Goal: Find specific fact

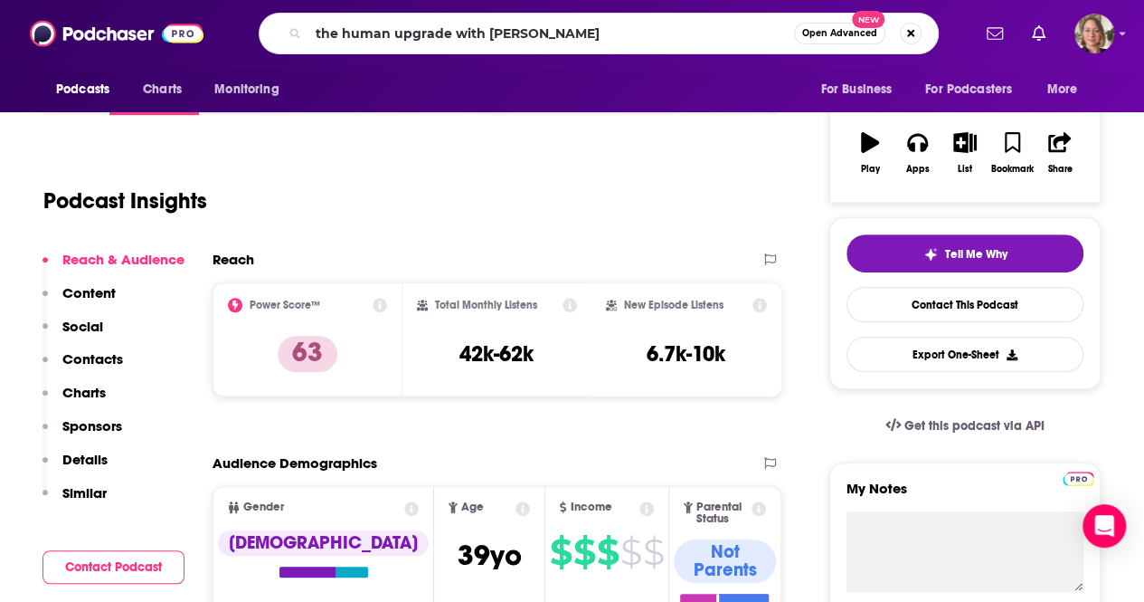
type input "the human upgrade with [PERSON_NAME]"
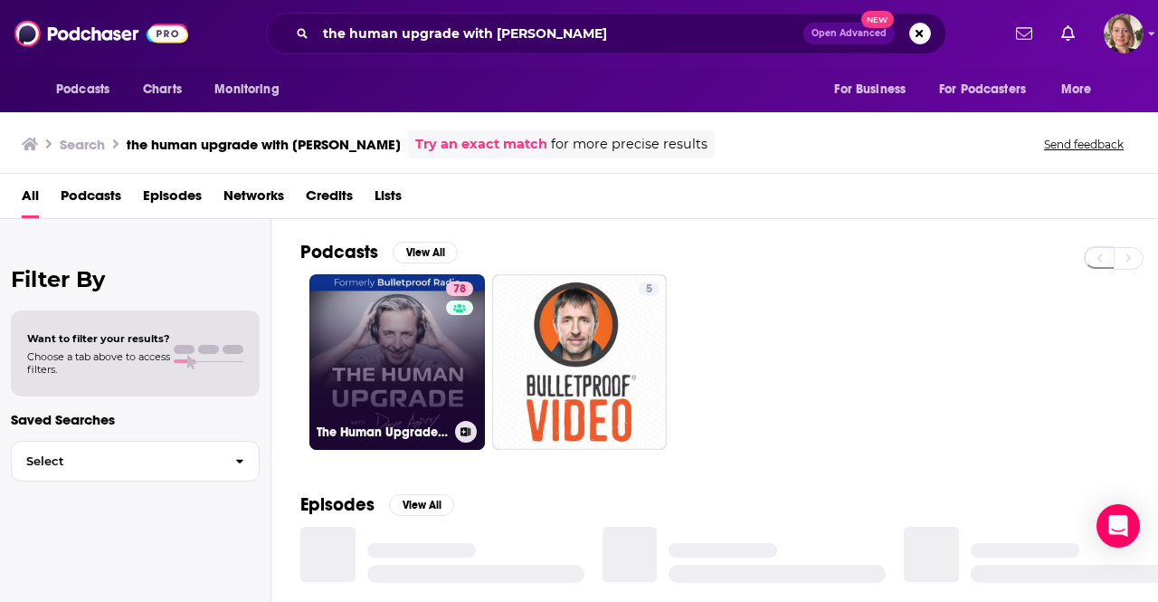
click at [425, 346] on link "78 The Human Upgrade: Biohacking for Longevity & Performance" at bounding box center [397, 362] width 176 height 176
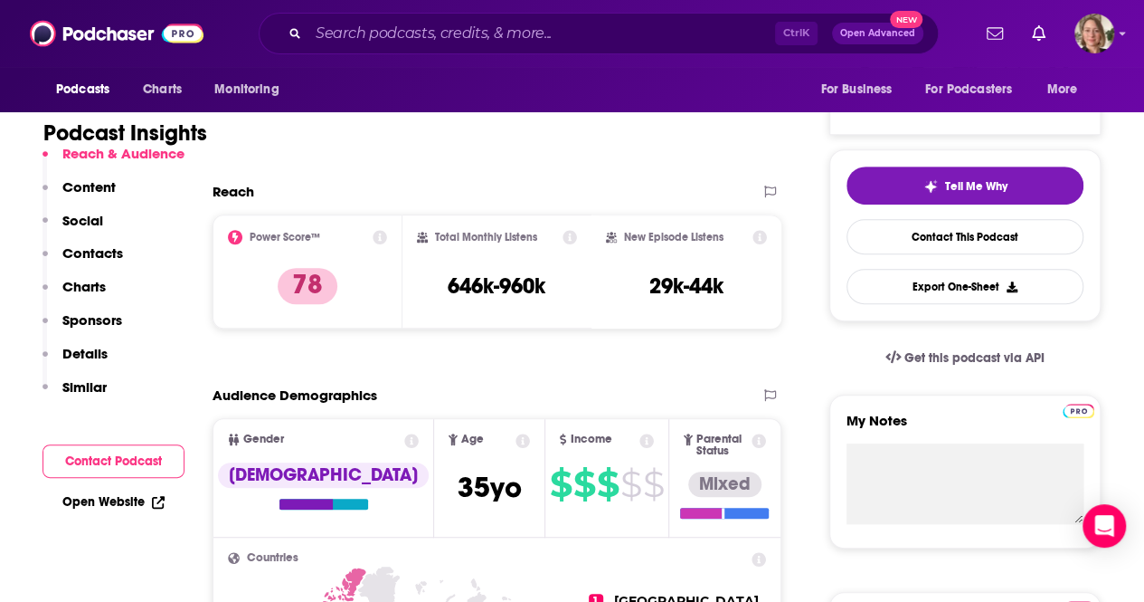
scroll to position [362, 0]
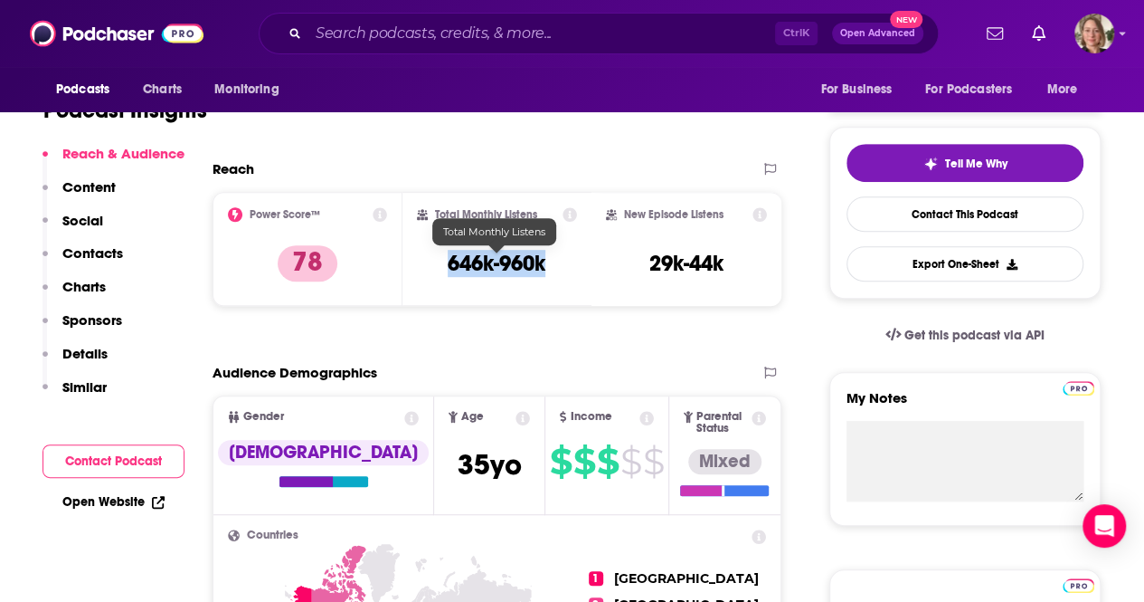
drag, startPoint x: 549, startPoint y: 270, endPoint x: 428, endPoint y: 267, distance: 121.3
click at [428, 267] on div "Total Monthly Listens 646k-960k" at bounding box center [497, 248] width 161 height 83
copy h3 "646k-960k"
